Goal: Information Seeking & Learning: Check status

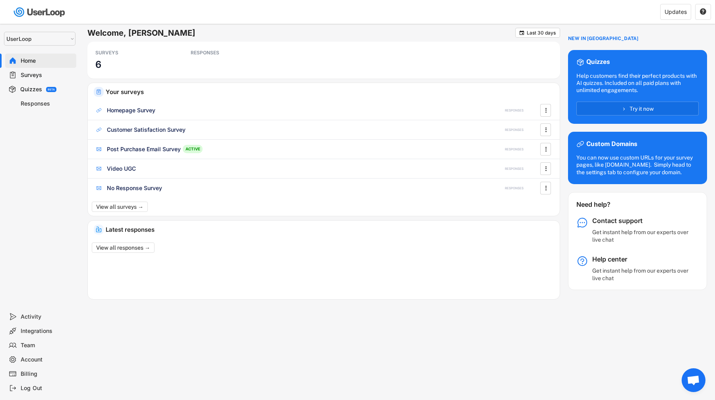
select select ""1348695171700984260__LOOKUP__1654705041975x127494467392634880""
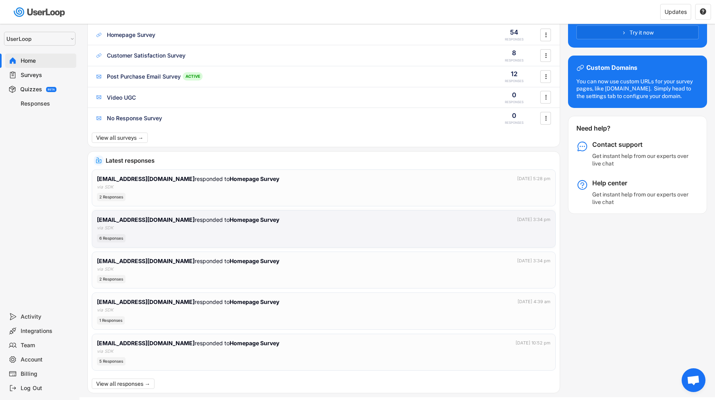
scroll to position [76, 0]
click at [371, 226] on div "[EMAIL_ADDRESS][DOMAIN_NAME] responded to Homepage Survey [DATE] 3:34 pm via SD…" at bounding box center [323, 229] width 453 height 27
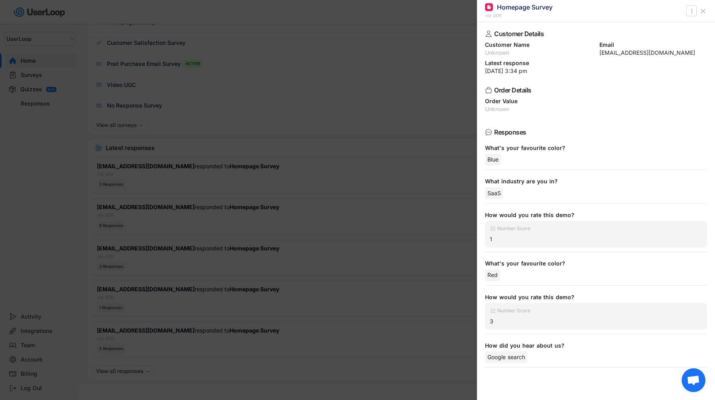
scroll to position [97, 0]
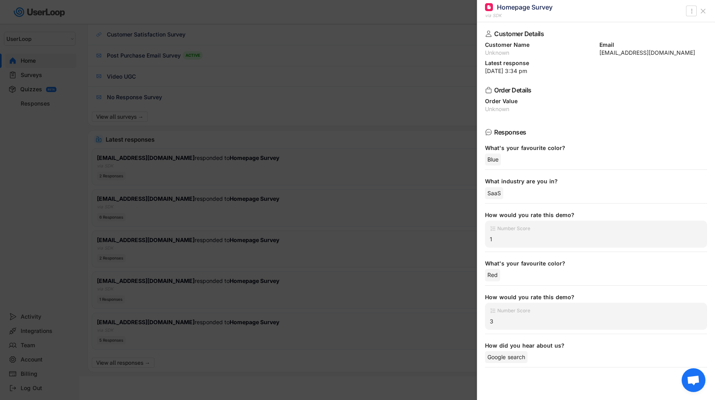
click at [382, 266] on div at bounding box center [357, 200] width 715 height 400
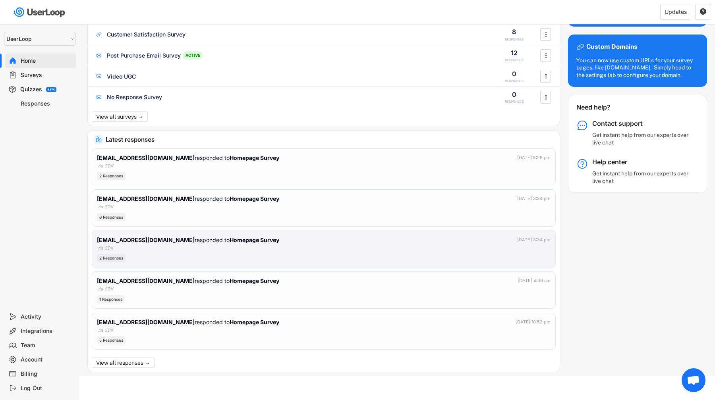
click at [398, 242] on div "homepage-9PIP@userloop.io responded to Homepage Survey Oct 1, 2025 at 3:34 pm" at bounding box center [323, 240] width 453 height 8
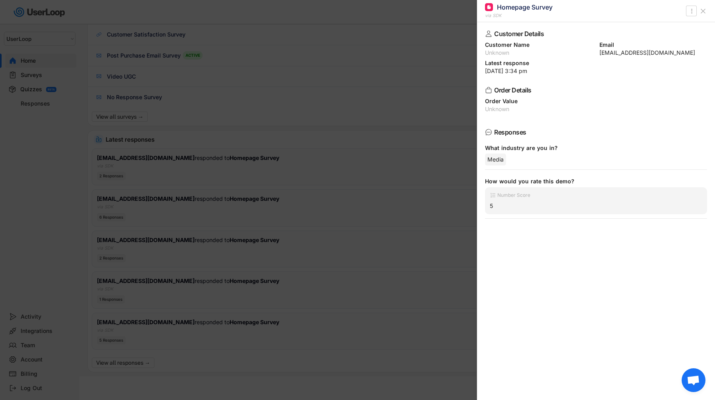
click at [398, 242] on div at bounding box center [357, 200] width 715 height 400
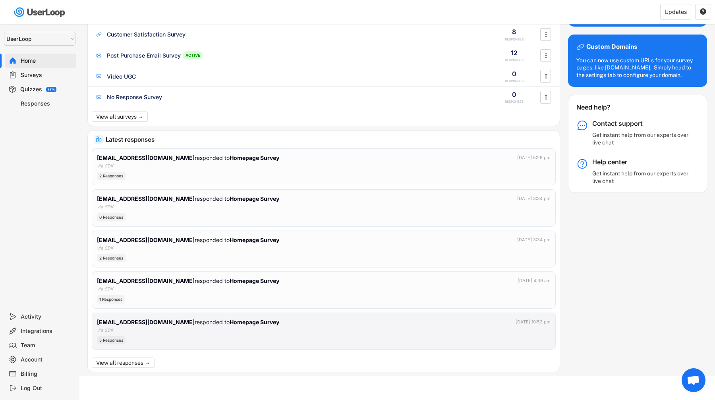
click at [384, 338] on div "5 Responses" at bounding box center [323, 340] width 453 height 8
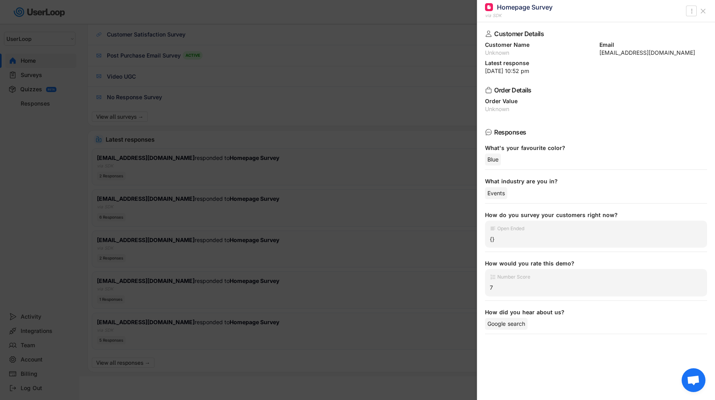
click at [393, 290] on div at bounding box center [357, 200] width 715 height 400
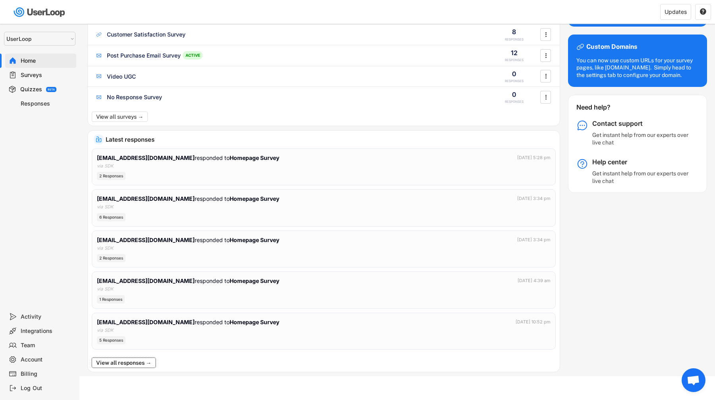
click at [133, 362] on button "View all responses →" at bounding box center [124, 363] width 64 height 10
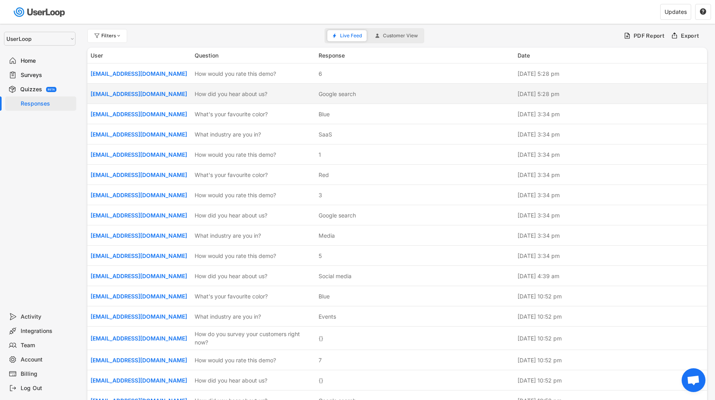
click at [334, 98] on div "homepage-RVRD@userloop.io How did you hear about us? Google search Oct 3, 2025 …" at bounding box center [396, 94] width 619 height 20
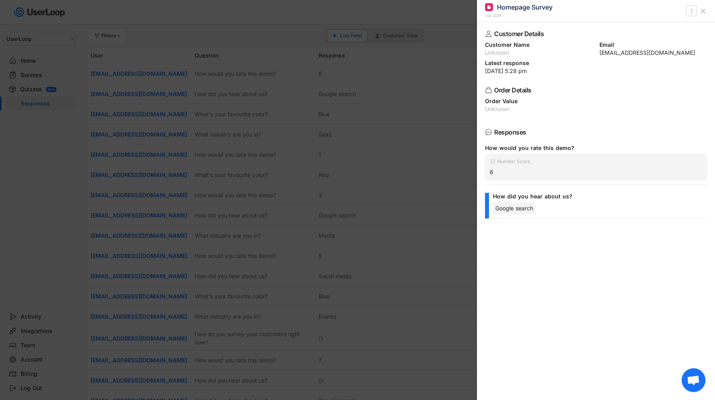
click at [334, 98] on div at bounding box center [357, 200] width 715 height 400
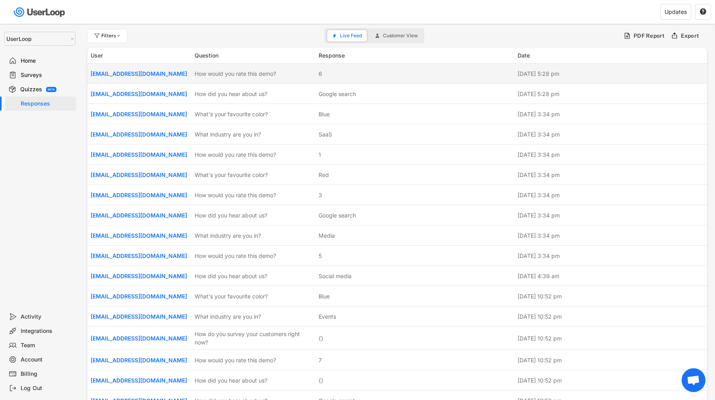
click at [336, 75] on div "6" at bounding box center [415, 73] width 194 height 8
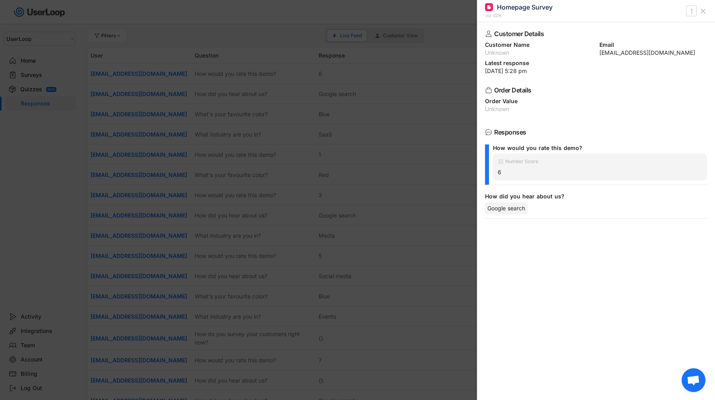
click at [336, 75] on div at bounding box center [357, 200] width 715 height 400
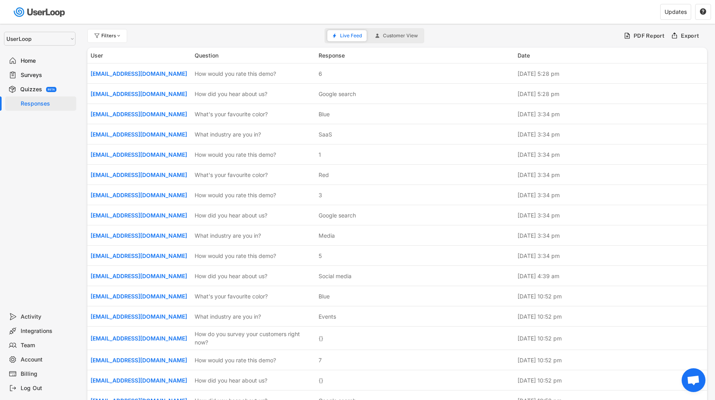
click at [54, 60] on div "Home" at bounding box center [47, 61] width 52 height 8
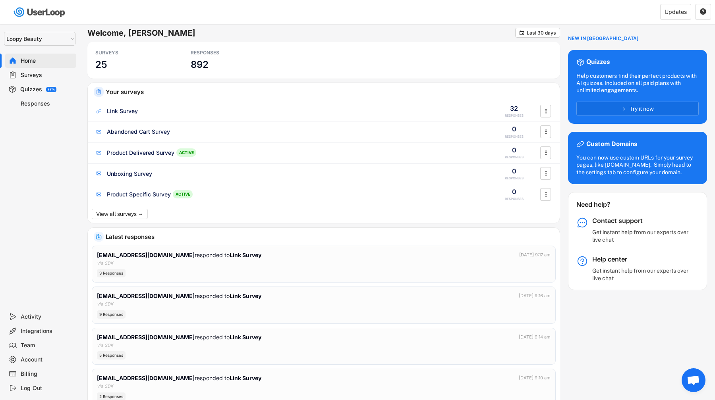
select select ""1348695171700984260__LOOKUP__1621425969652x687239840058835000""
click at [55, 65] on div "Home" at bounding box center [40, 61] width 71 height 14
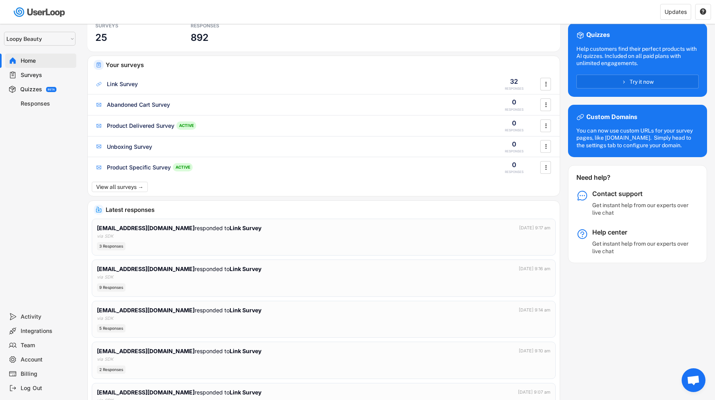
scroll to position [28, 0]
